Goal: Transaction & Acquisition: Purchase product/service

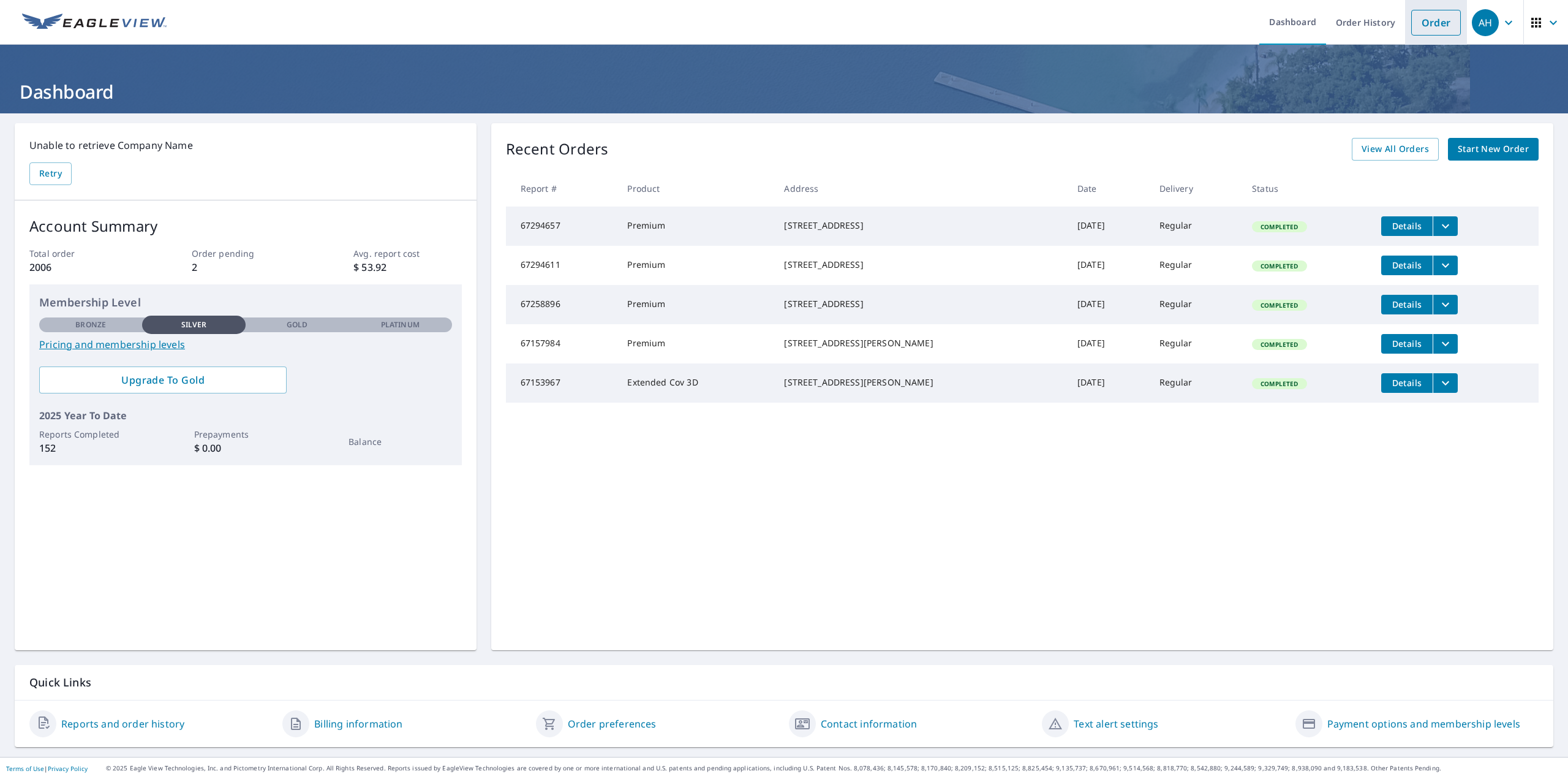
click at [1427, 27] on link "Order" at bounding box center [1436, 23] width 50 height 26
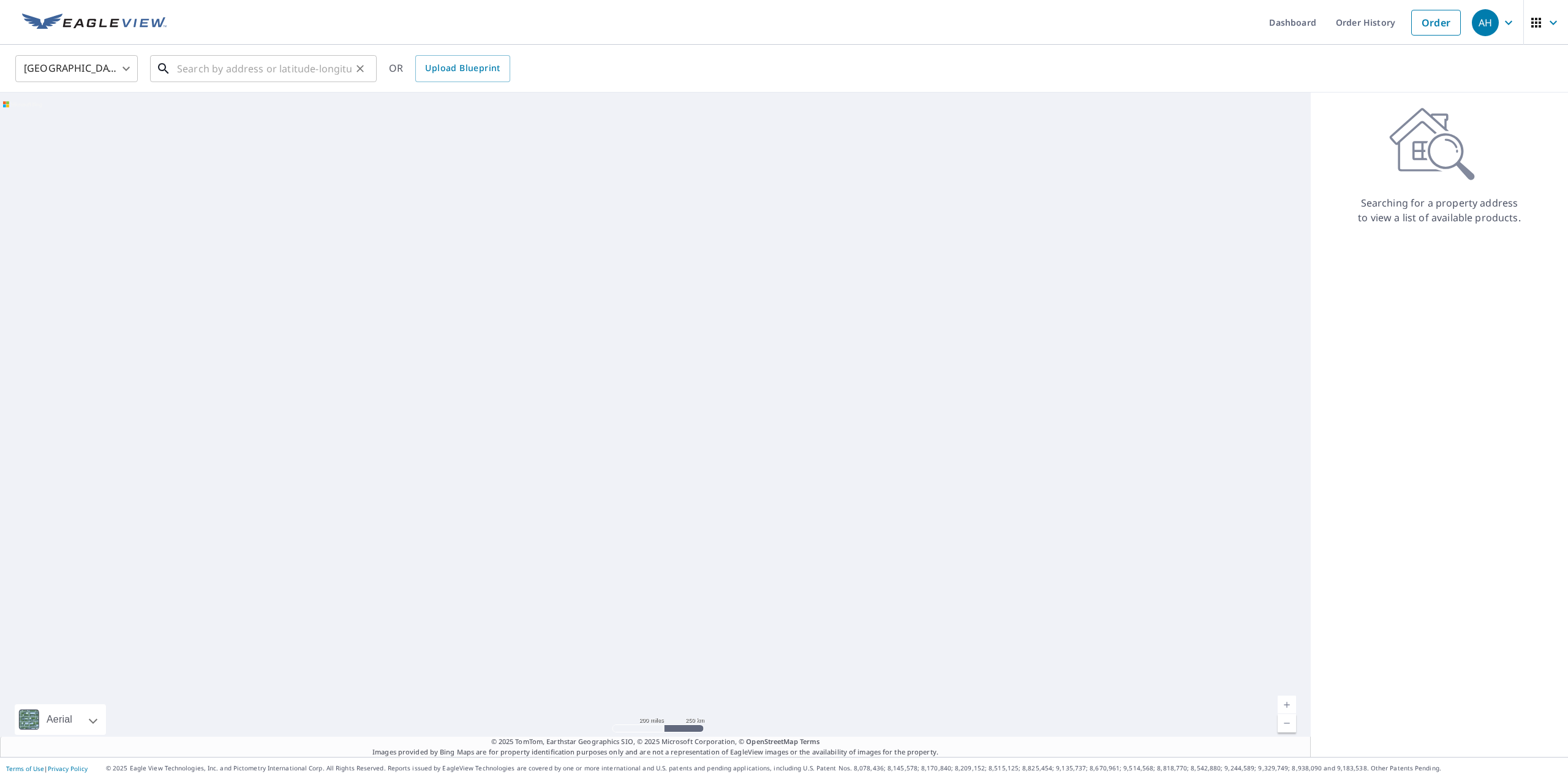
drag, startPoint x: 224, startPoint y: 72, endPoint x: 232, endPoint y: 63, distance: 12.0
click at [232, 63] on input "text" at bounding box center [264, 68] width 175 height 35
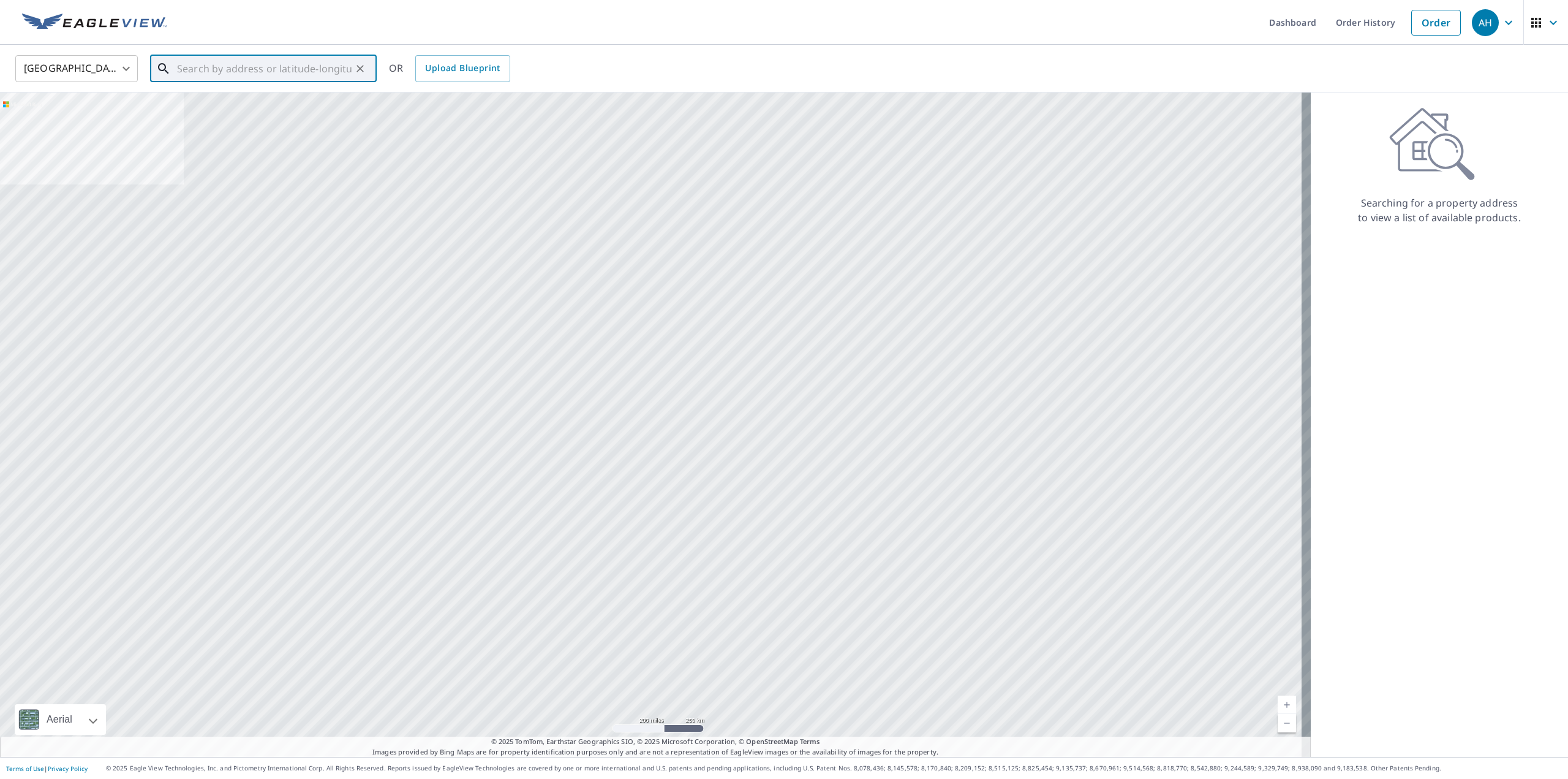
paste input "[STREET_ADDRESS][PERSON_NAME]"
type input "[STREET_ADDRESS][PERSON_NAME]"
click at [680, 64] on div "United States [GEOGRAPHIC_DATA] ​ [STREET_ADDRESS][PERSON_NAME] ​ OR Upload Blu…" at bounding box center [779, 68] width 1547 height 29
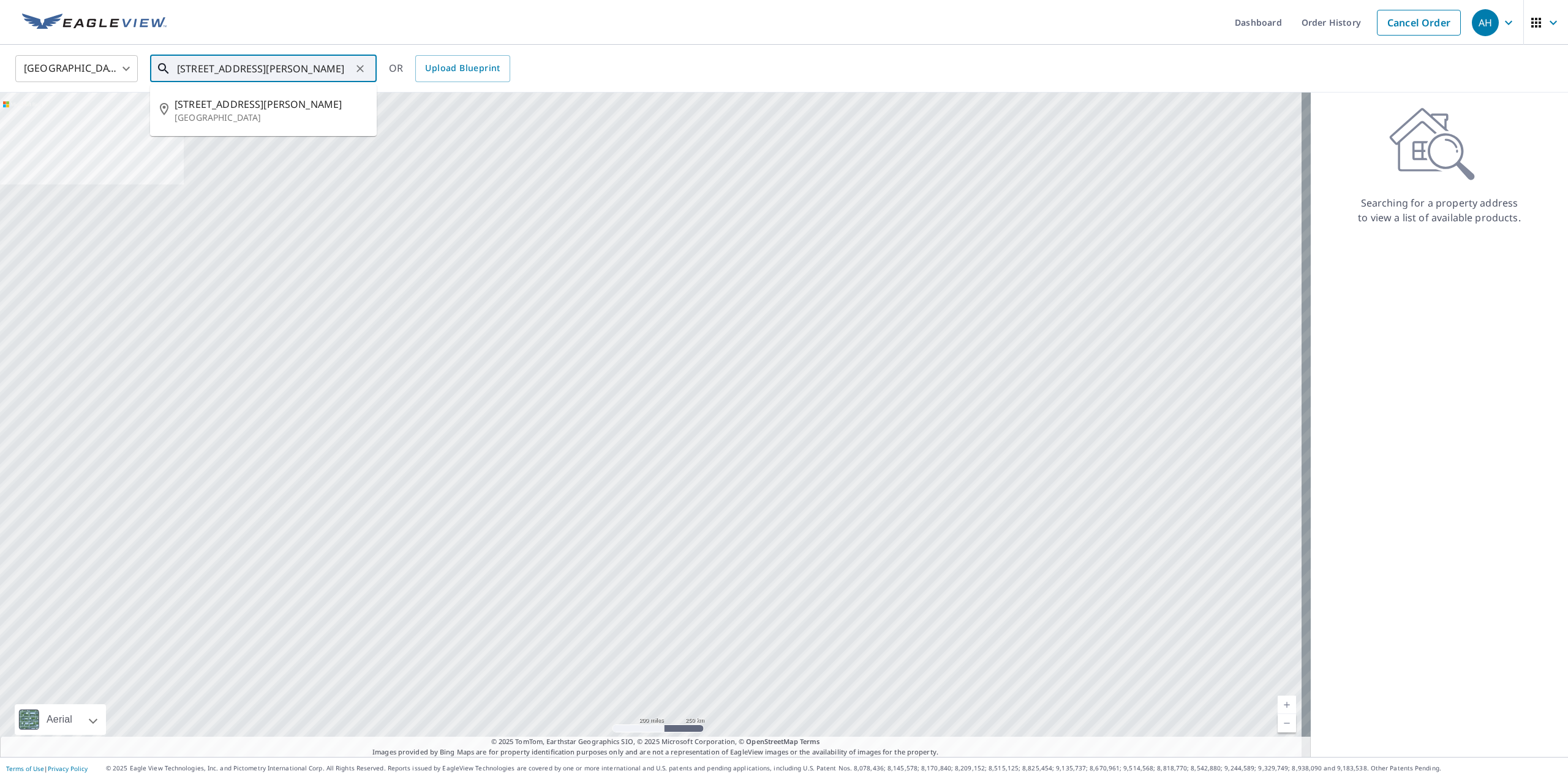
click at [293, 81] on div "[STREET_ADDRESS][PERSON_NAME] ​ [STREET_ADDRESS][PERSON_NAME]" at bounding box center [263, 68] width 226 height 27
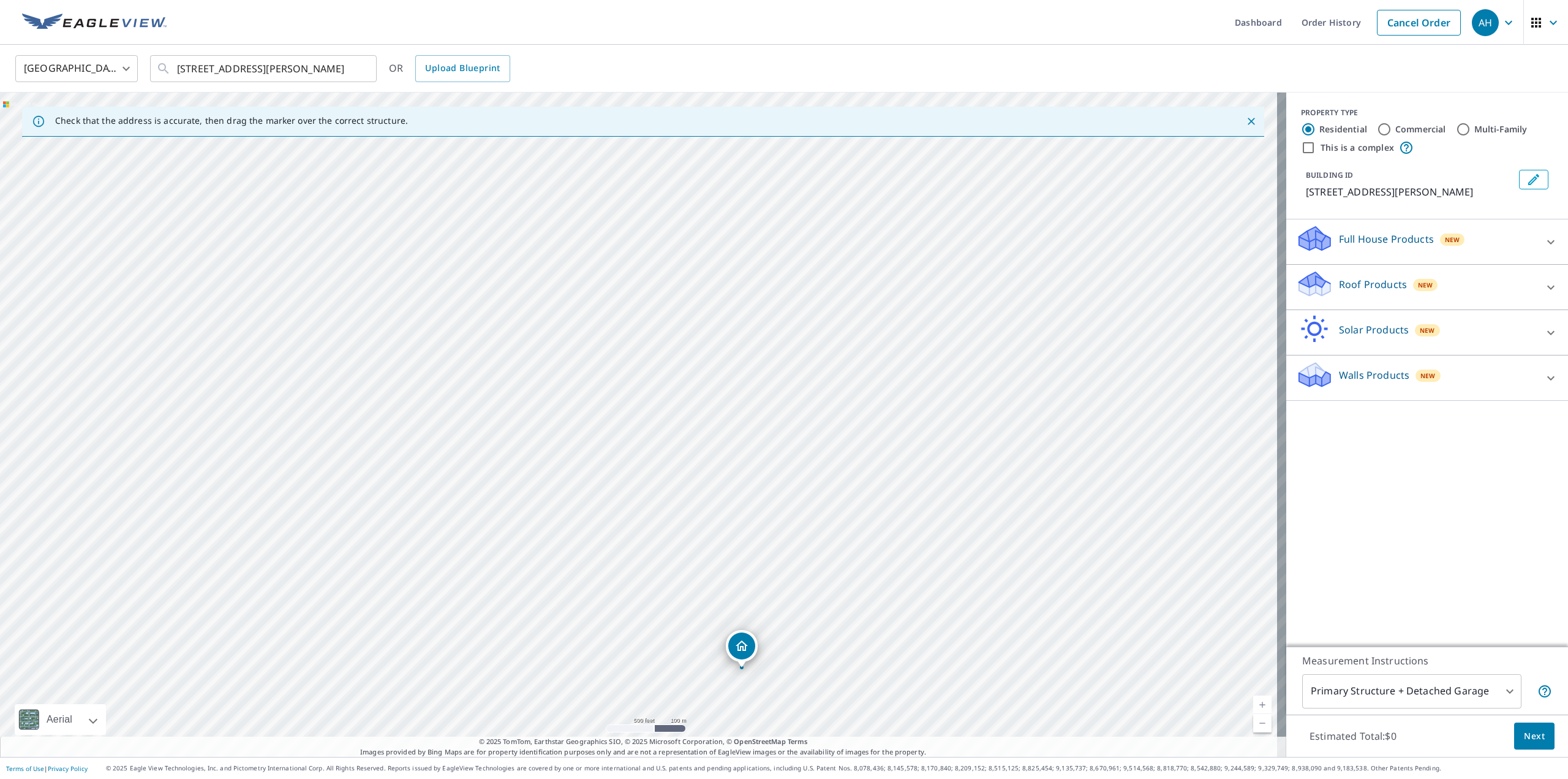
drag, startPoint x: 398, startPoint y: 315, endPoint x: 500, endPoint y: 556, distance: 261.7
click at [500, 556] on div "[STREET_ADDRESS][PERSON_NAME]" at bounding box center [643, 424] width 1287 height 665
drag, startPoint x: 588, startPoint y: 440, endPoint x: 602, endPoint y: 292, distance: 148.7
click at [602, 292] on div "[STREET_ADDRESS][PERSON_NAME]" at bounding box center [643, 424] width 1287 height 665
drag, startPoint x: 601, startPoint y: 292, endPoint x: 530, endPoint y: 396, distance: 125.9
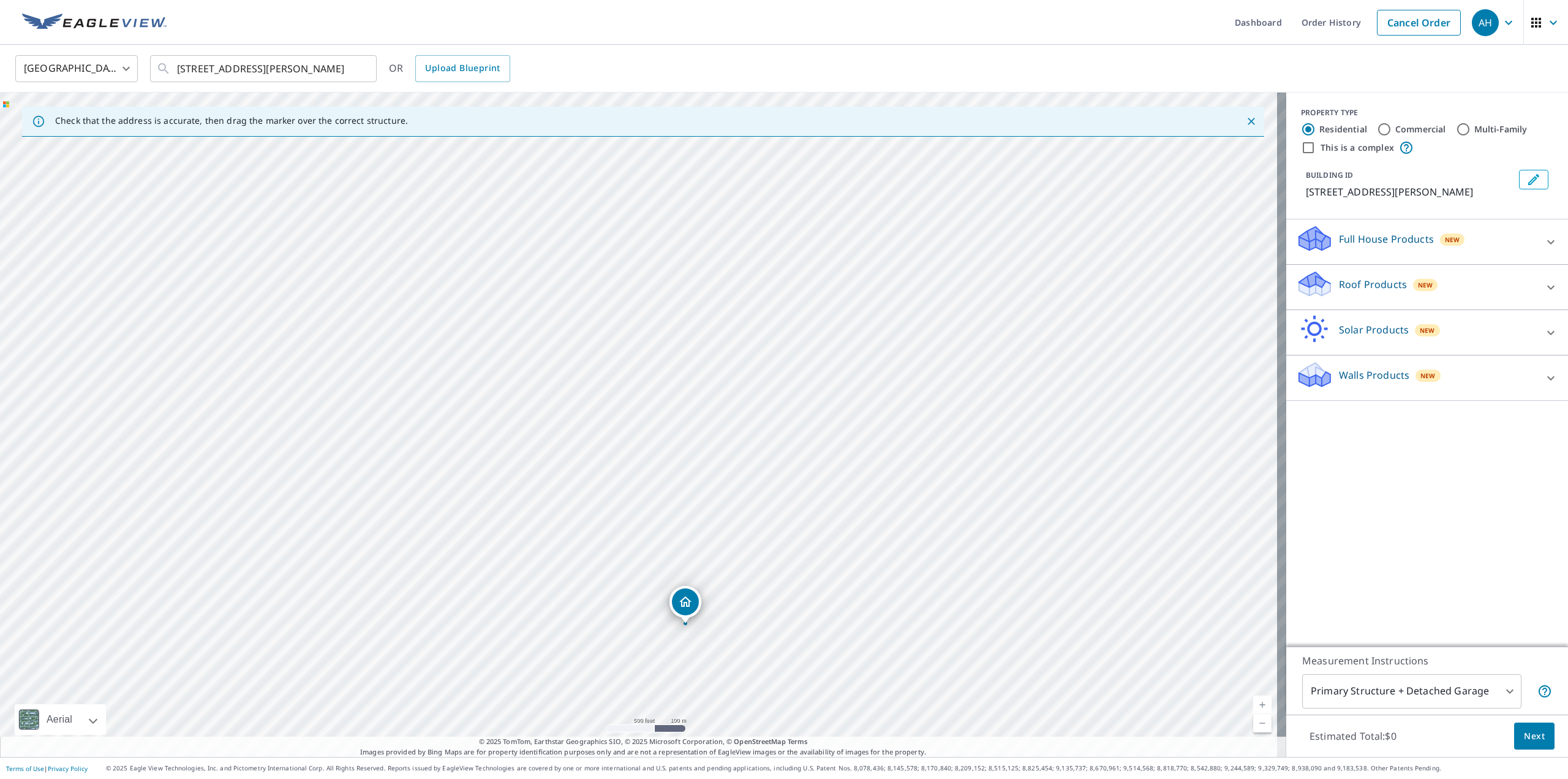
click at [530, 396] on div "[STREET_ADDRESS][PERSON_NAME]" at bounding box center [643, 424] width 1287 height 665
drag, startPoint x: 566, startPoint y: 403, endPoint x: 500, endPoint y: 196, distance: 217.3
click at [500, 196] on div "[STREET_ADDRESS][PERSON_NAME]" at bounding box center [643, 424] width 1287 height 665
drag, startPoint x: 661, startPoint y: 261, endPoint x: 658, endPoint y: 333, distance: 72.1
click at [658, 333] on div "[STREET_ADDRESS][PERSON_NAME]" at bounding box center [643, 424] width 1287 height 665
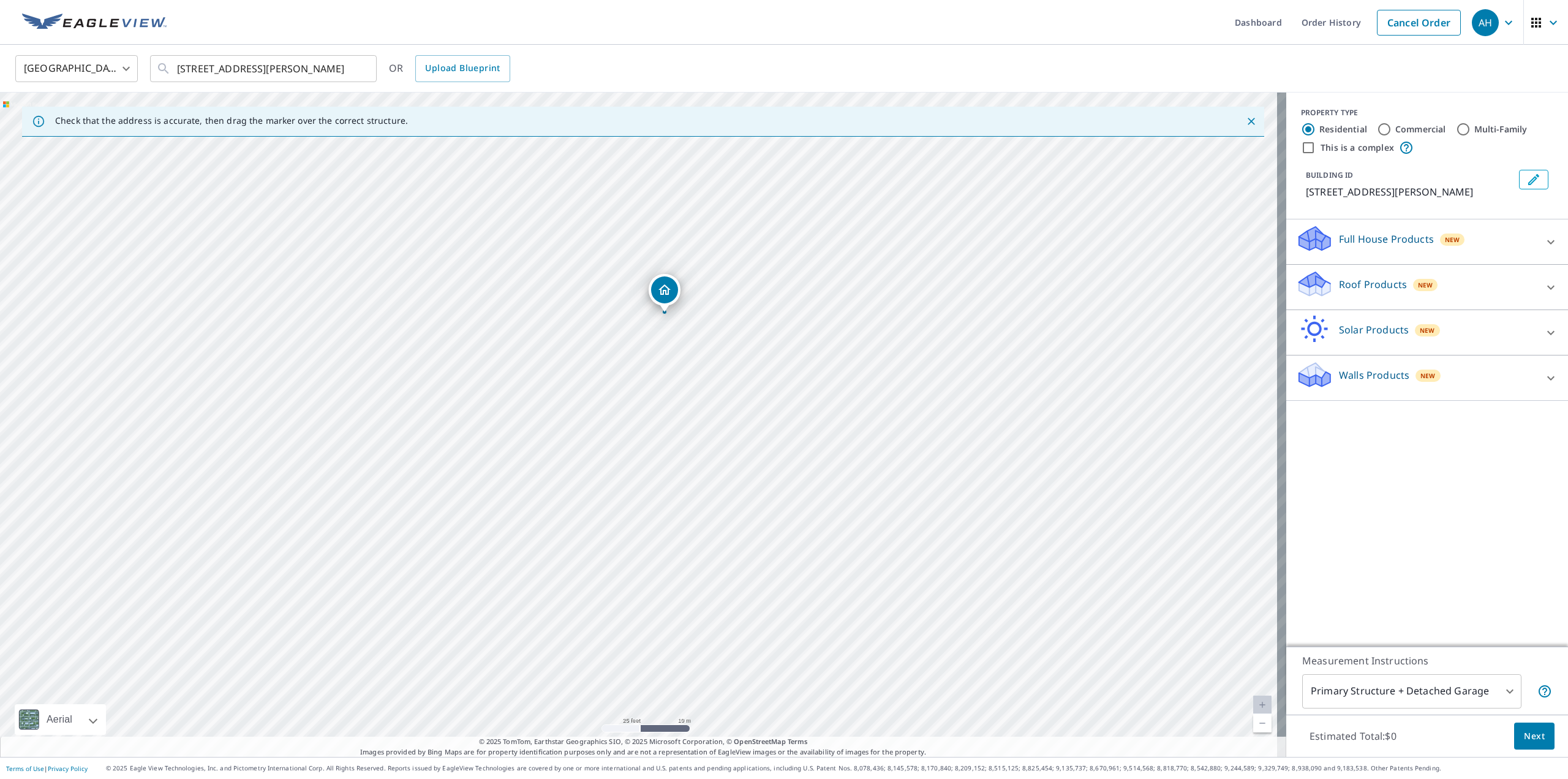
click at [1468, 282] on div "Roof Products New" at bounding box center [1416, 287] width 240 height 35
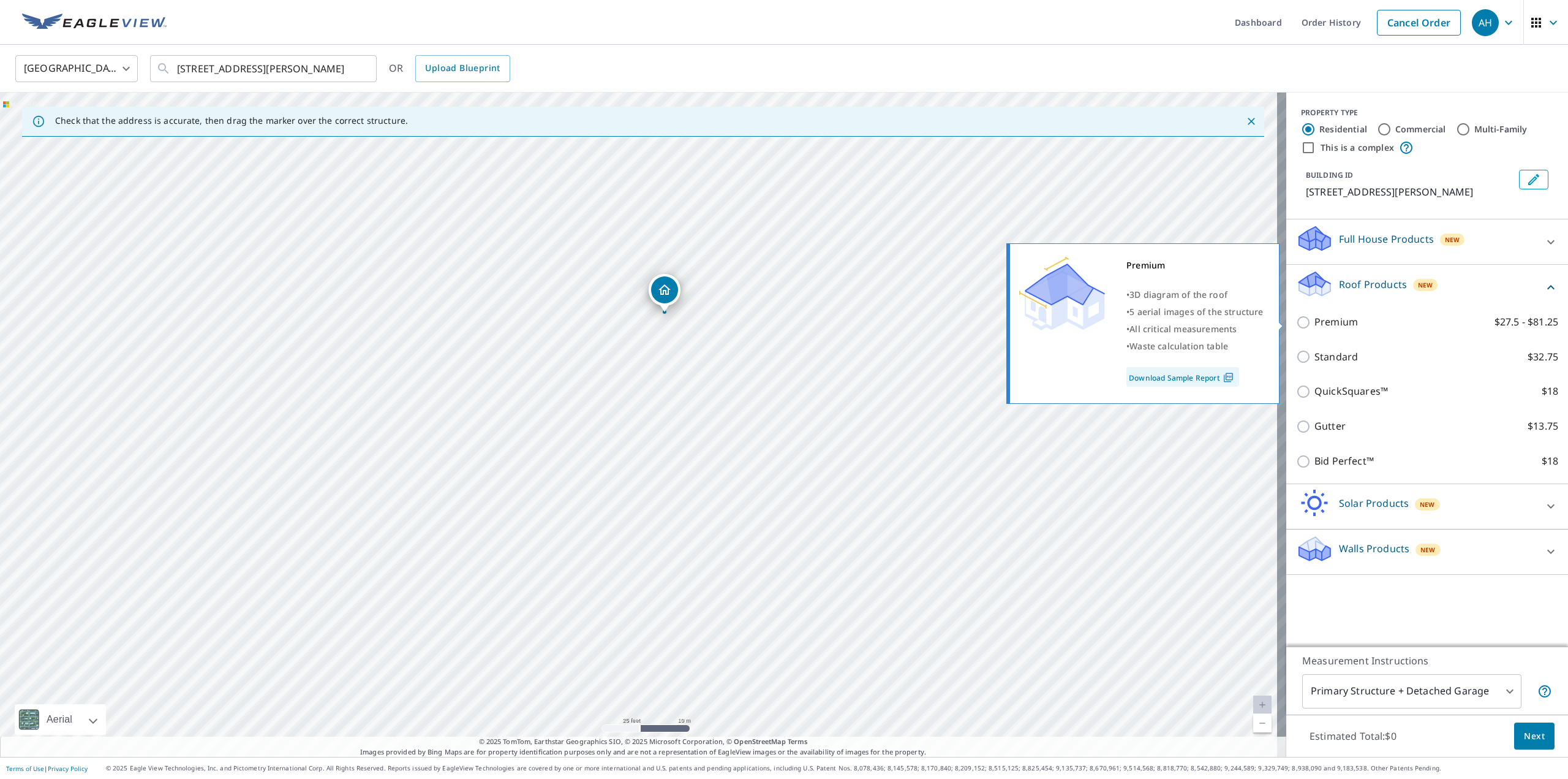
click at [1427, 321] on label "Premium $27.5 - $81.25" at bounding box center [1436, 322] width 244 height 15
click at [1314, 321] on input "Premium $27.5 - $81.25" at bounding box center [1305, 322] width 18 height 15
checkbox input "true"
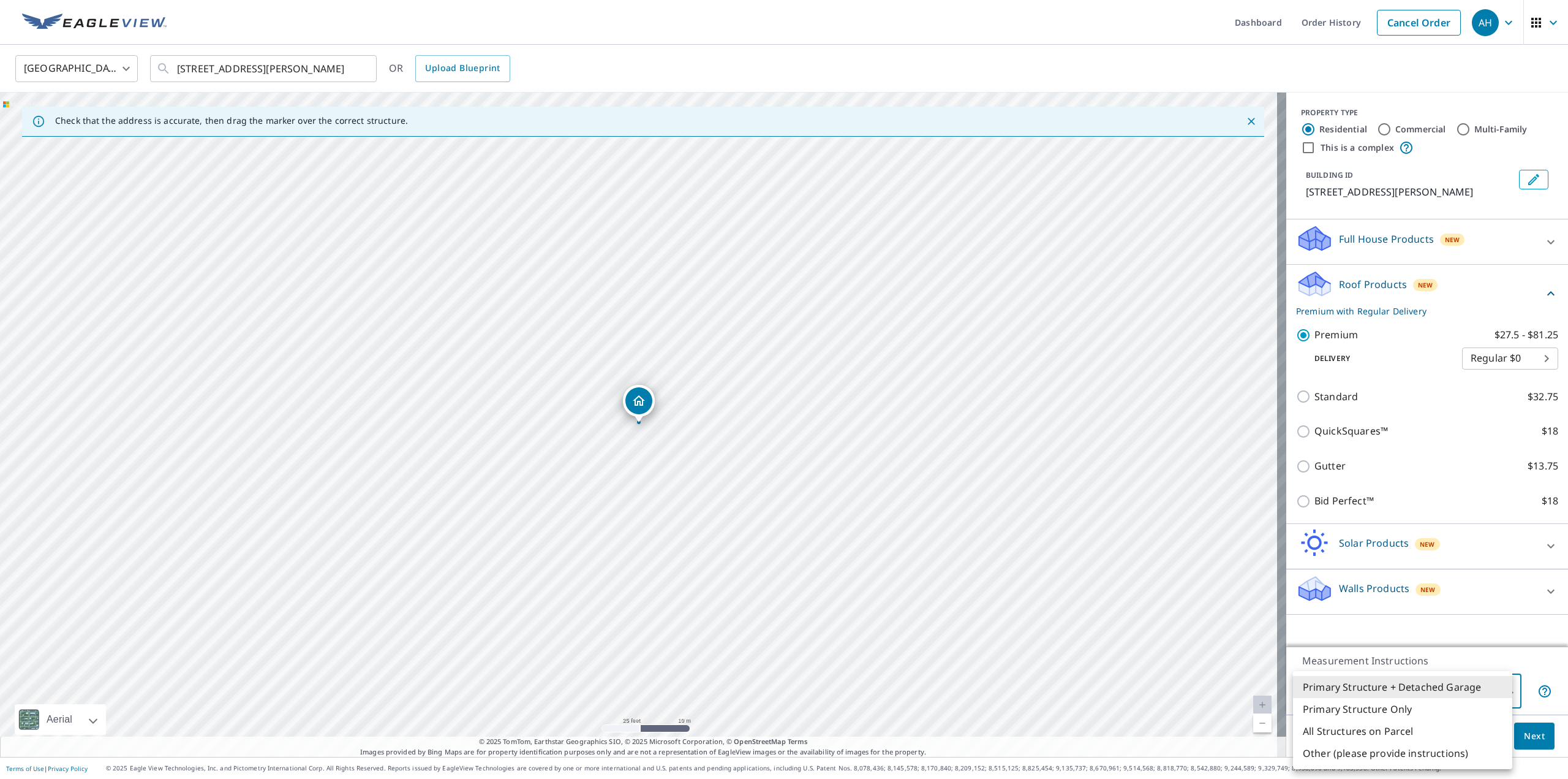
click at [1421, 690] on body "AH AH Dashboard Order History Cancel Order AH [GEOGRAPHIC_DATA] [GEOGRAPHIC_DAT…" at bounding box center [784, 389] width 1568 height 779
click at [1369, 731] on li "All Structures on Parcel" at bounding box center [1402, 731] width 219 height 22
type input "3"
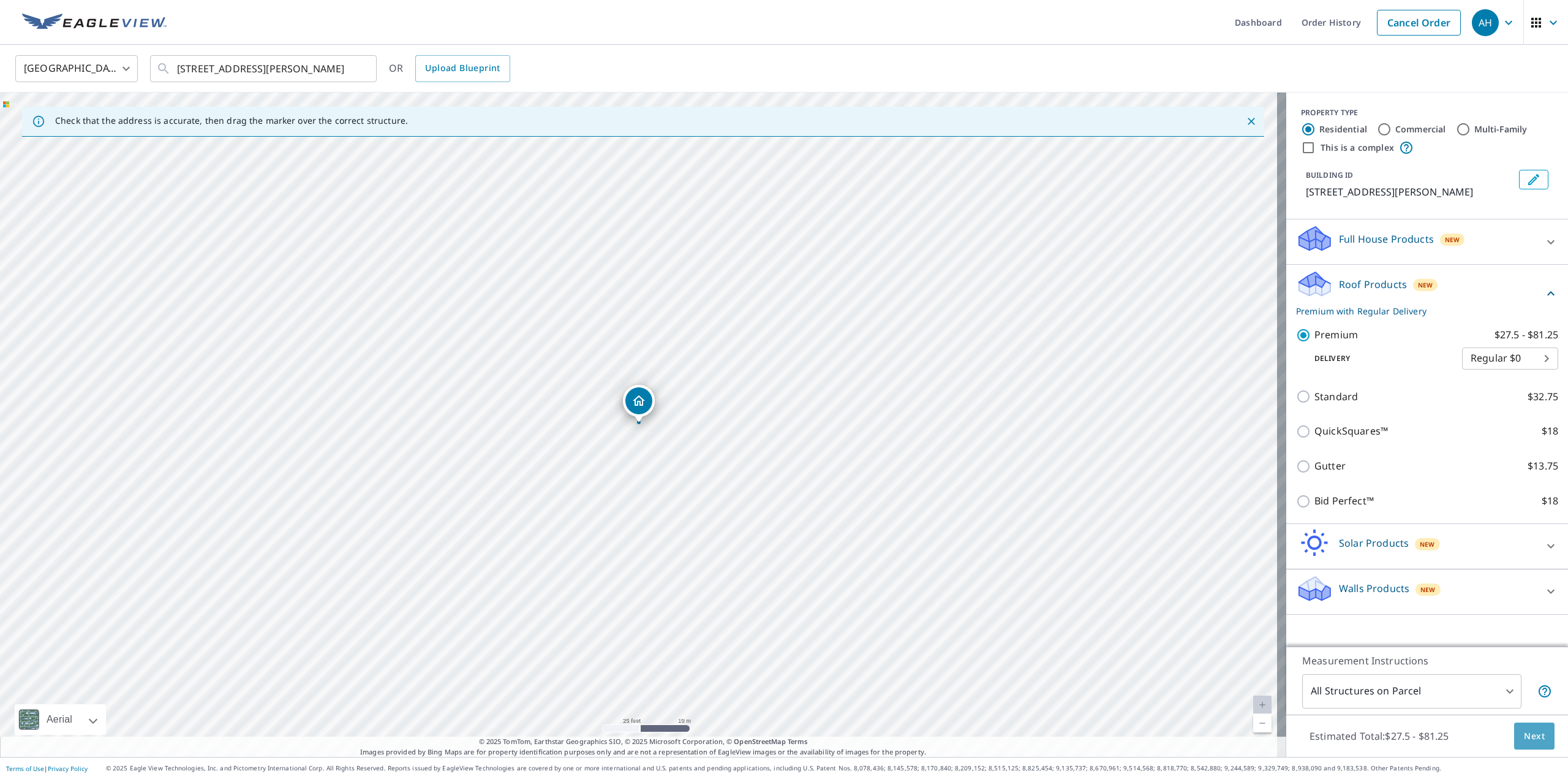
click at [1524, 737] on span "Next" at bounding box center [1535, 736] width 21 height 15
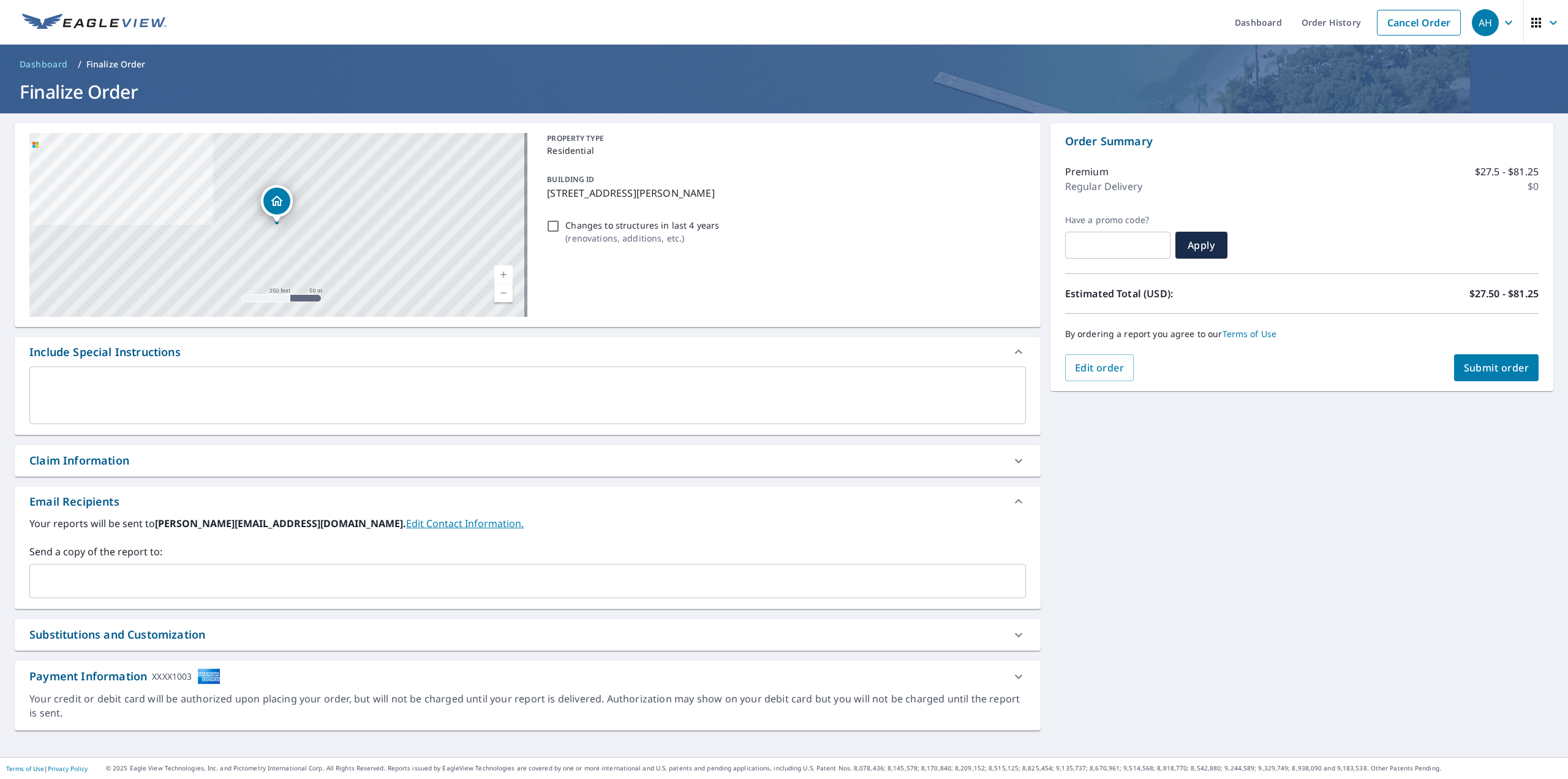
click at [208, 591] on input "text" at bounding box center [518, 580] width 967 height 23
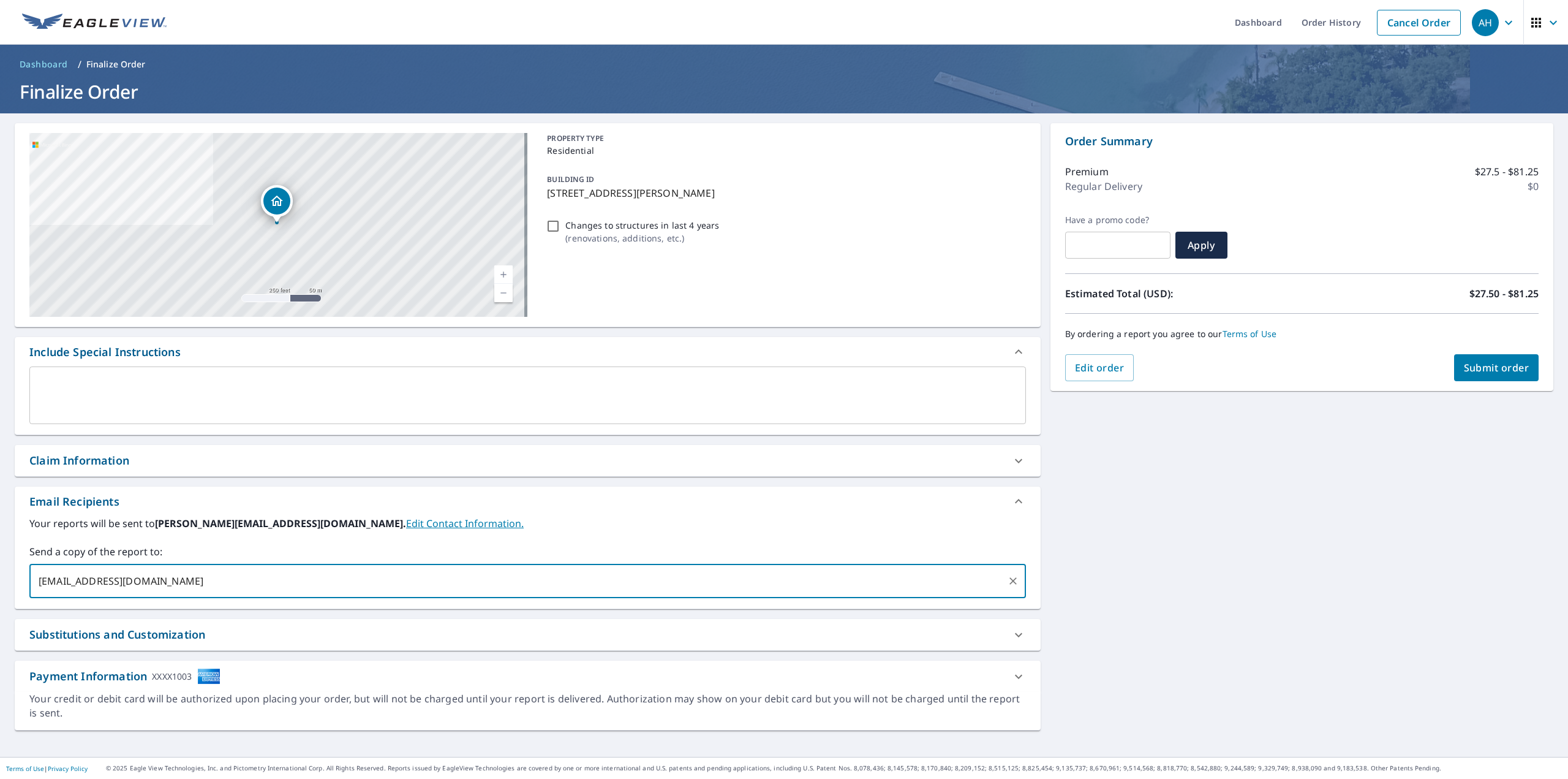
type input "[EMAIL_ADDRESS][DOMAIN_NAME]"
checkbox input "true"
type input "[EMAIL_ADDRESS][DOMAIN_NAME]"
click at [1494, 365] on span "Submit order" at bounding box center [1497, 368] width 65 height 14
checkbox input "true"
